Goal: Go to known website: Access a specific website the user already knows

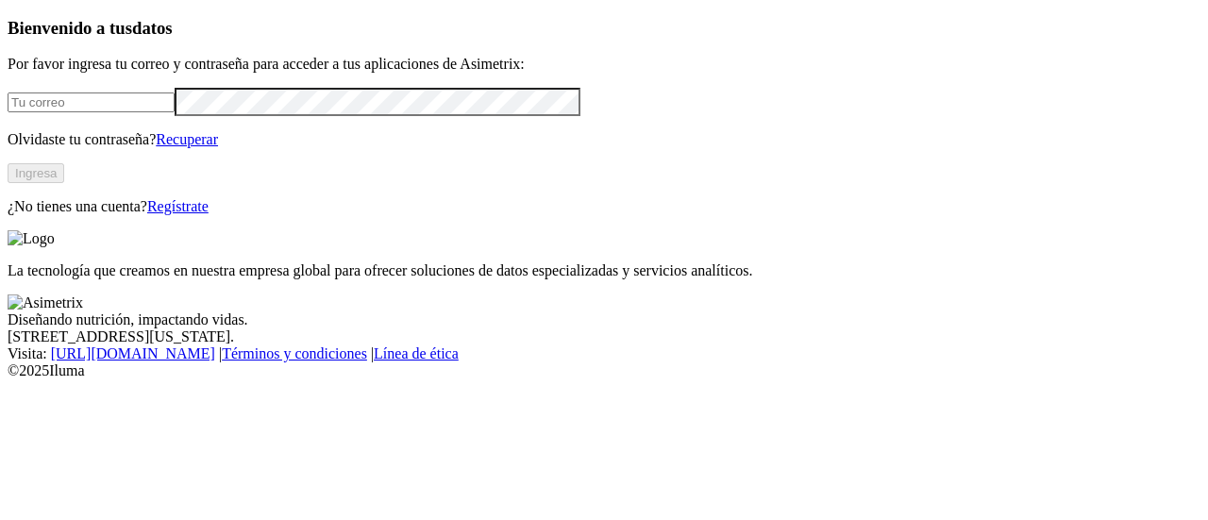
type input "[PERSON_NAME][EMAIL_ADDRESS][PERSON_NAME][DOMAIN_NAME]"
click at [648, 277] on div "La tecnología que creamos en nuestra empresa global para ofrecer soluciones de …" at bounding box center [604, 254] width 1193 height 49
click at [64, 183] on button "Ingresa" at bounding box center [36, 173] width 57 height 20
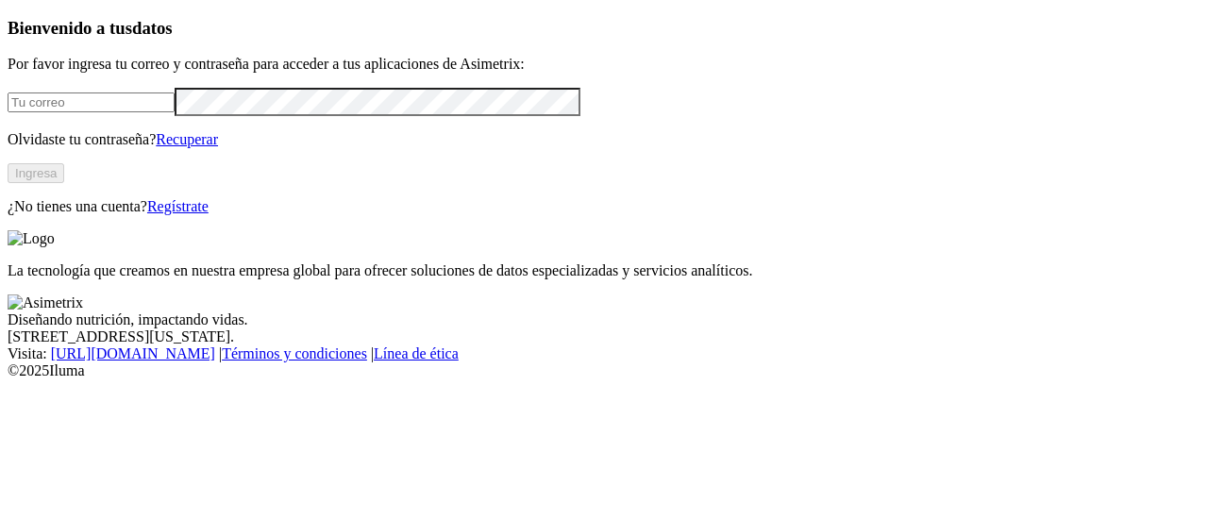
type input "[PERSON_NAME][EMAIL_ADDRESS][PERSON_NAME][DOMAIN_NAME]"
click at [64, 183] on button "Ingresa" at bounding box center [36, 173] width 57 height 20
